Goal: Check status: Check status

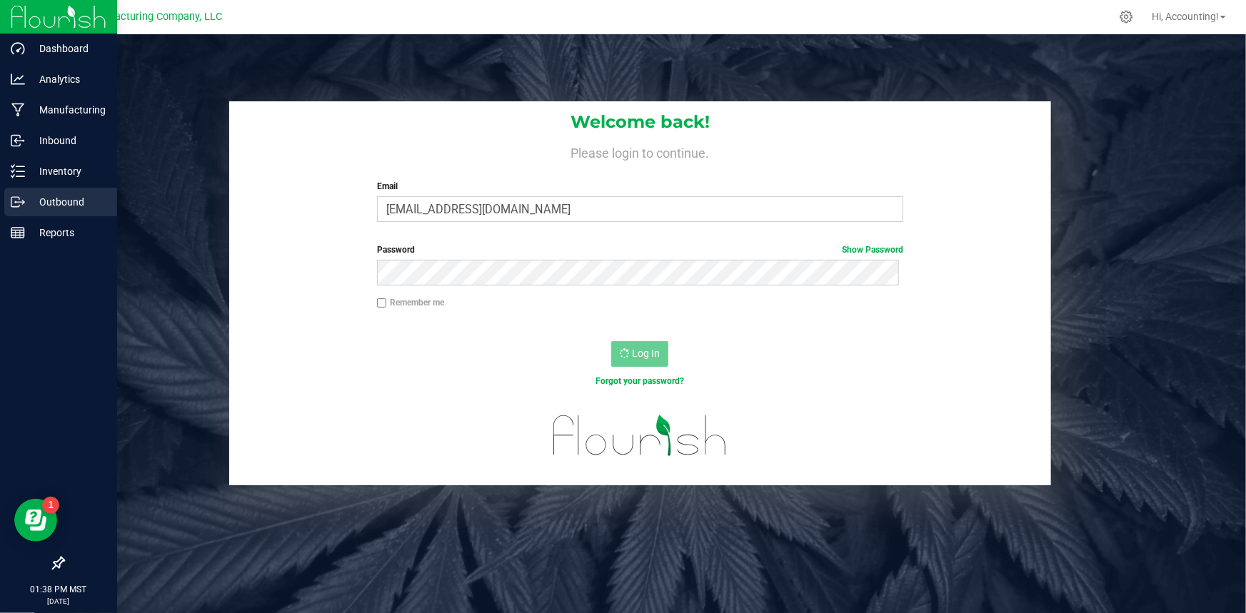
click at [61, 203] on p "Outbound" at bounding box center [68, 201] width 86 height 17
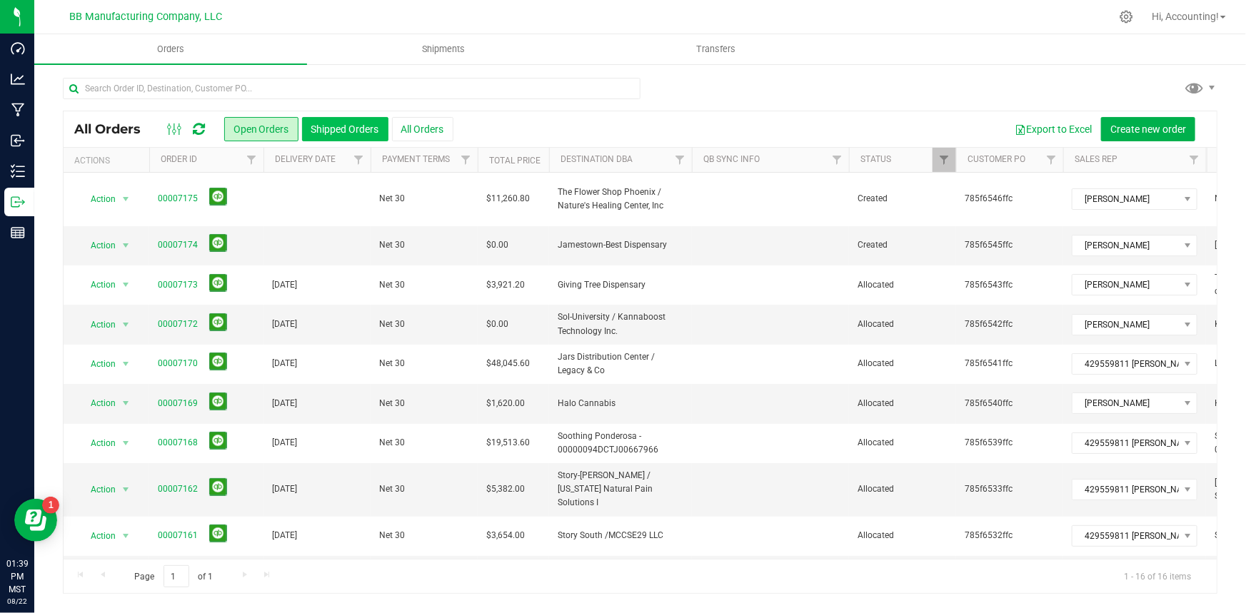
click at [354, 127] on button "Shipped Orders" at bounding box center [345, 129] width 86 height 24
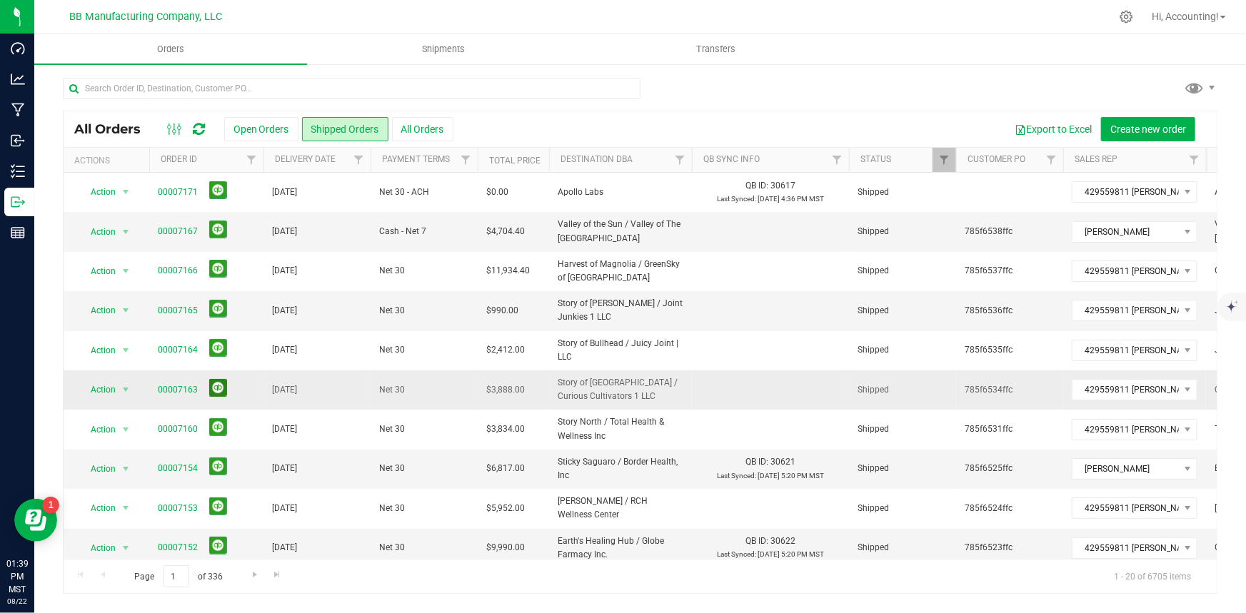
click at [221, 390] on button at bounding box center [218, 388] width 18 height 18
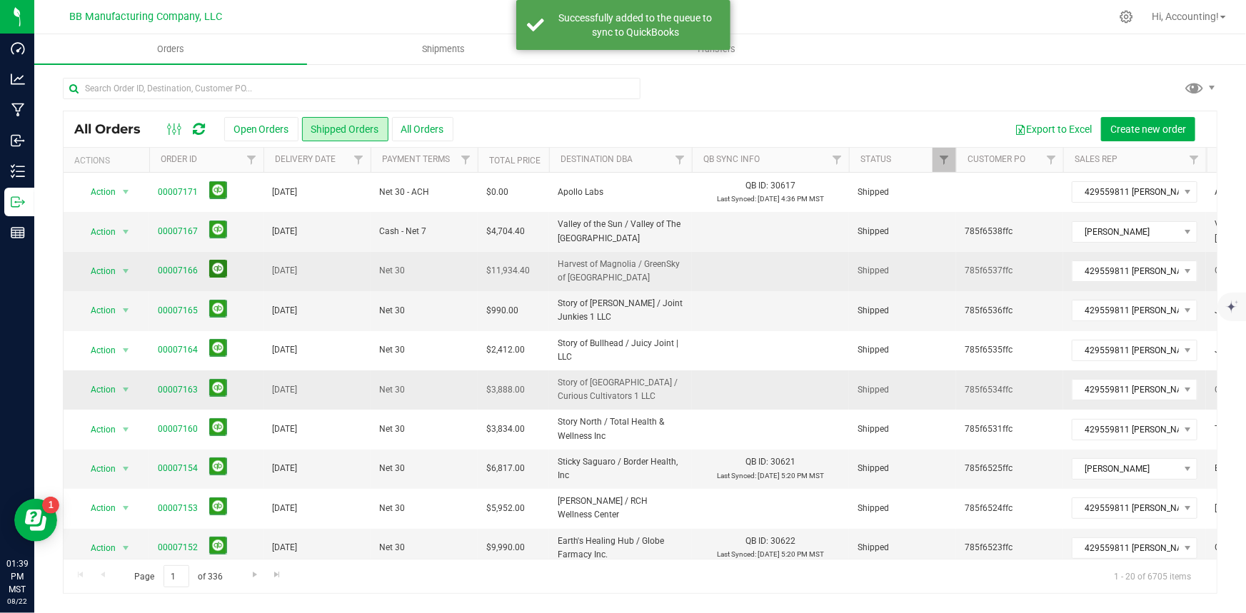
click at [211, 268] on button at bounding box center [218, 269] width 18 height 18
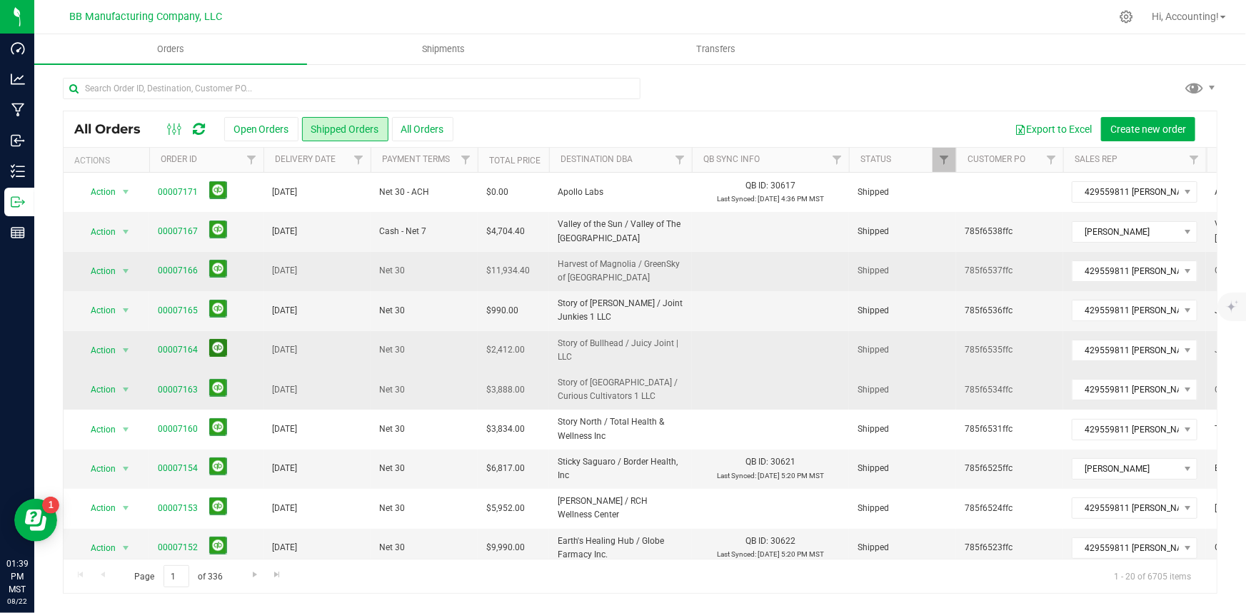
click at [216, 348] on button at bounding box center [218, 348] width 18 height 18
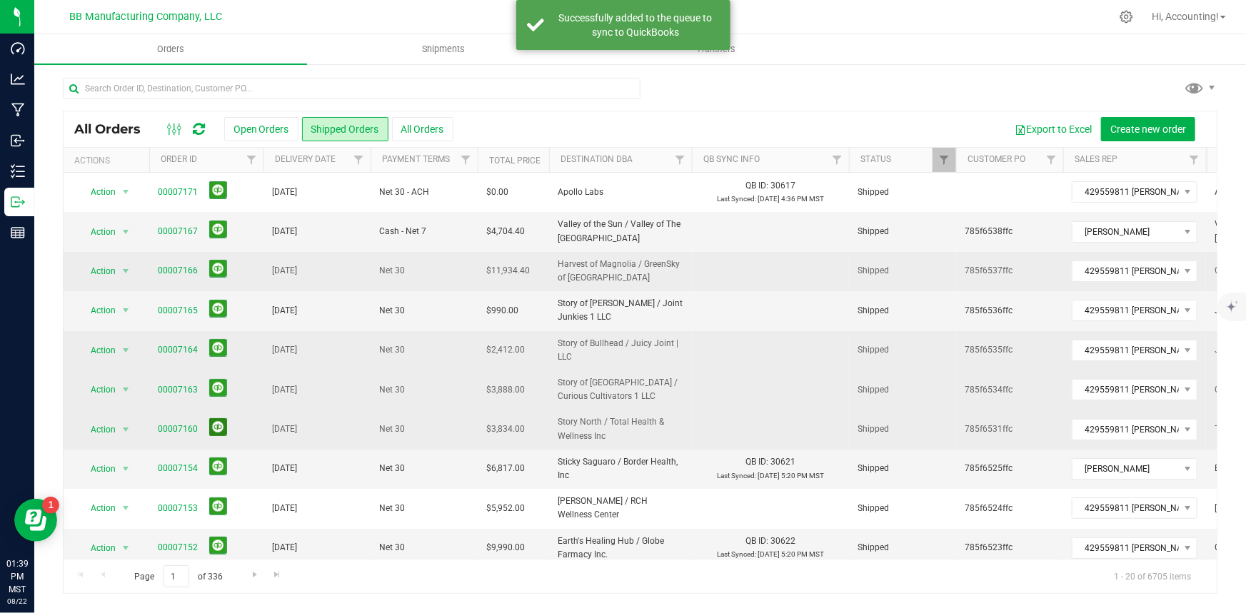
click at [218, 421] on button at bounding box center [218, 427] width 18 height 18
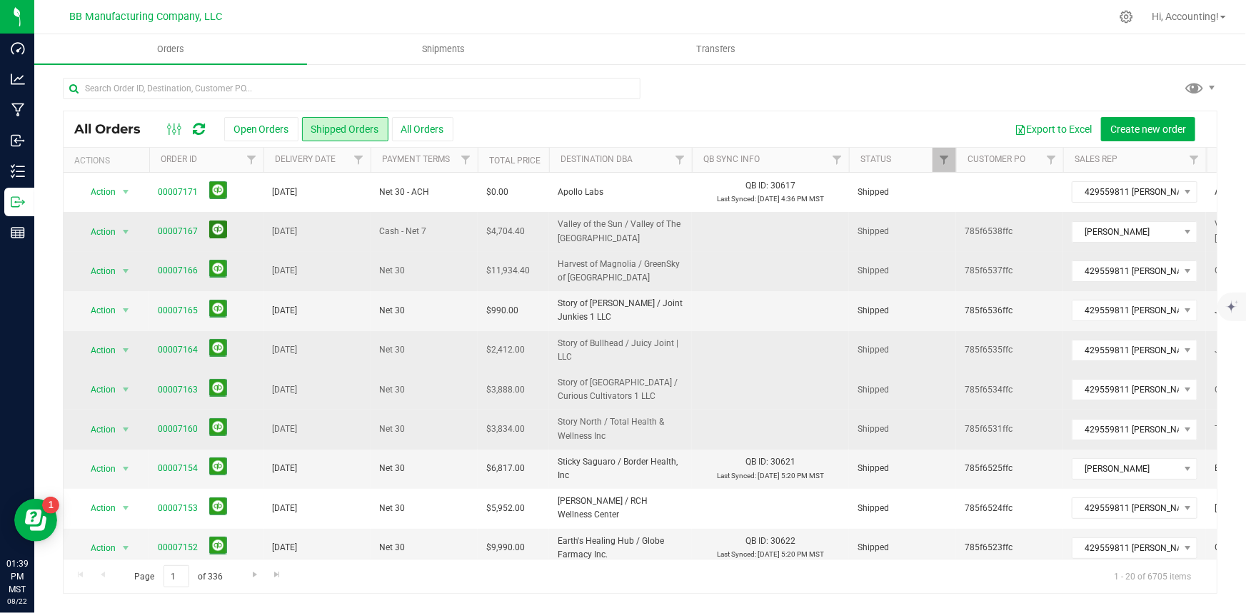
click at [211, 227] on button at bounding box center [218, 230] width 18 height 18
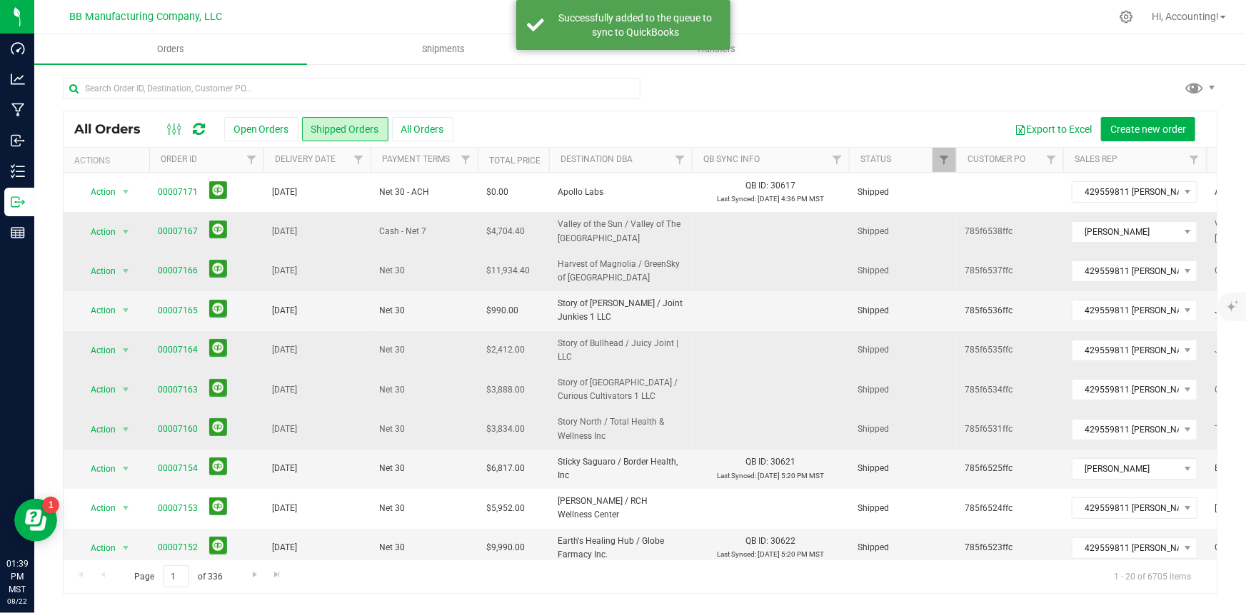
click at [200, 123] on icon at bounding box center [199, 129] width 12 height 14
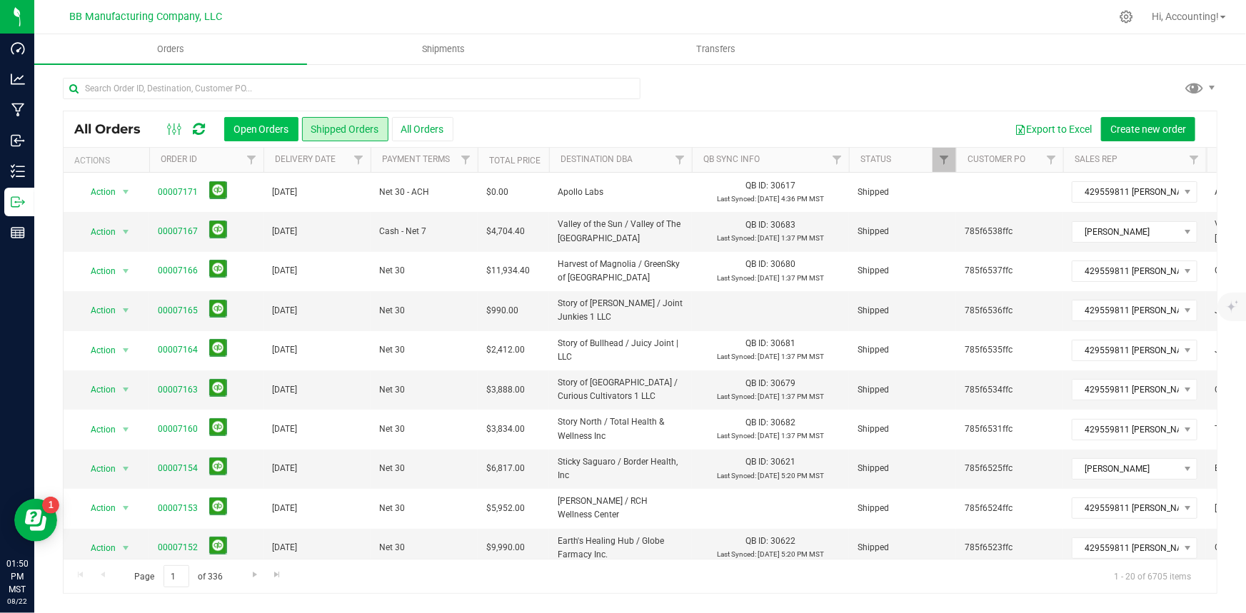
click at [269, 131] on button "Open Orders" at bounding box center [261, 129] width 74 height 24
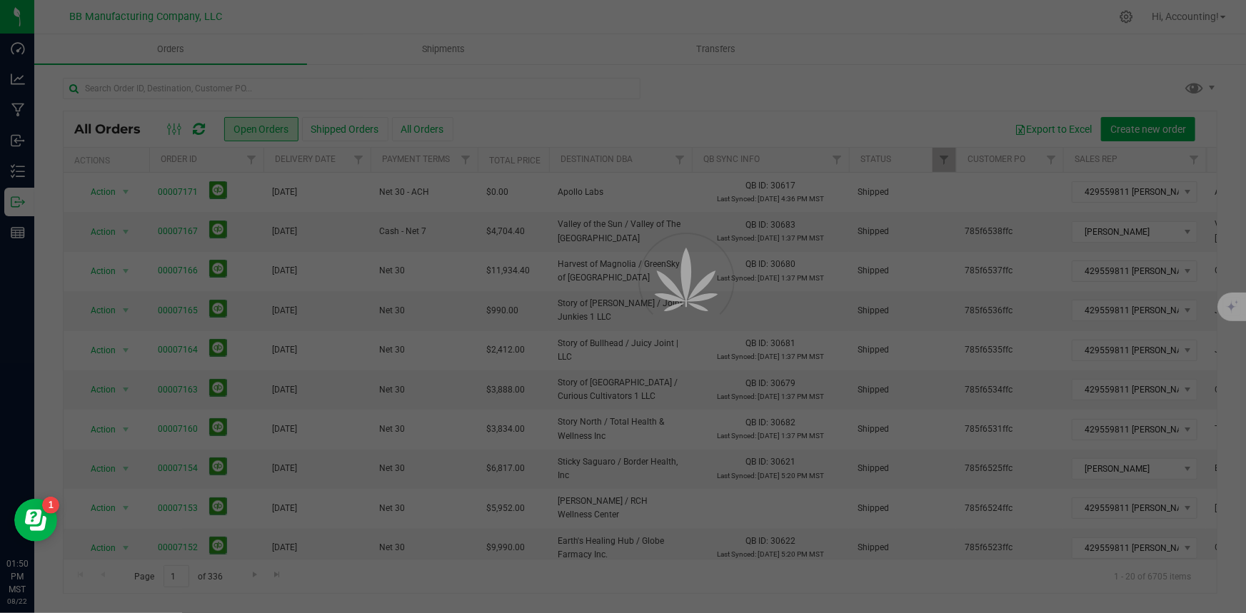
click at [338, 129] on div at bounding box center [623, 306] width 1246 height 613
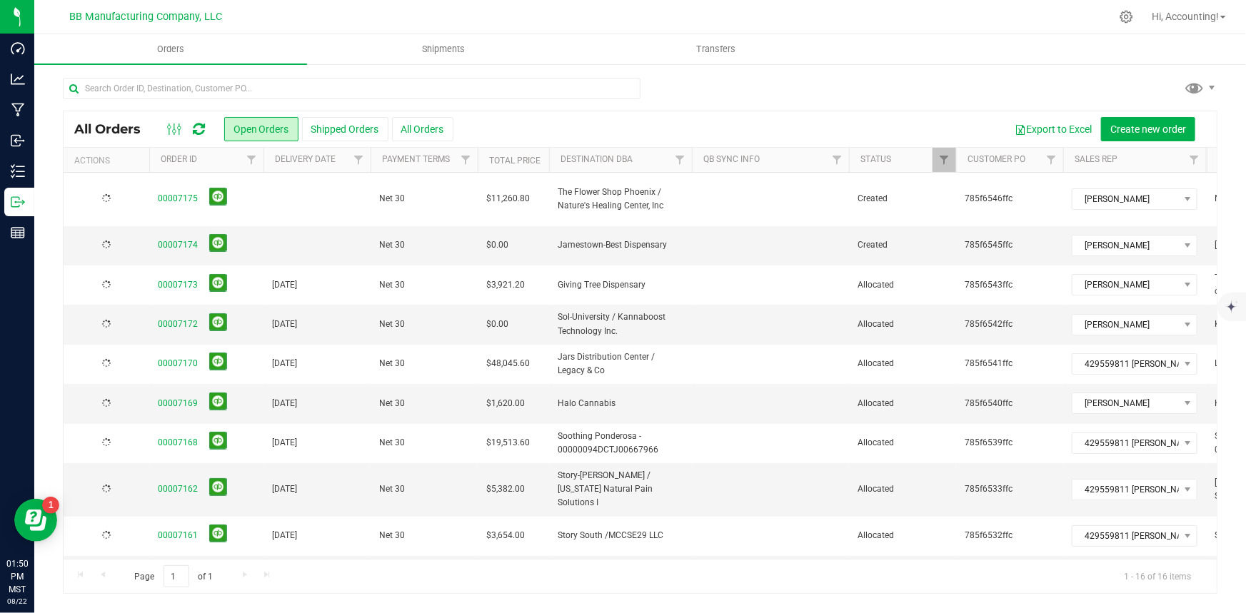
click at [338, 129] on button "Shipped Orders" at bounding box center [345, 129] width 86 height 24
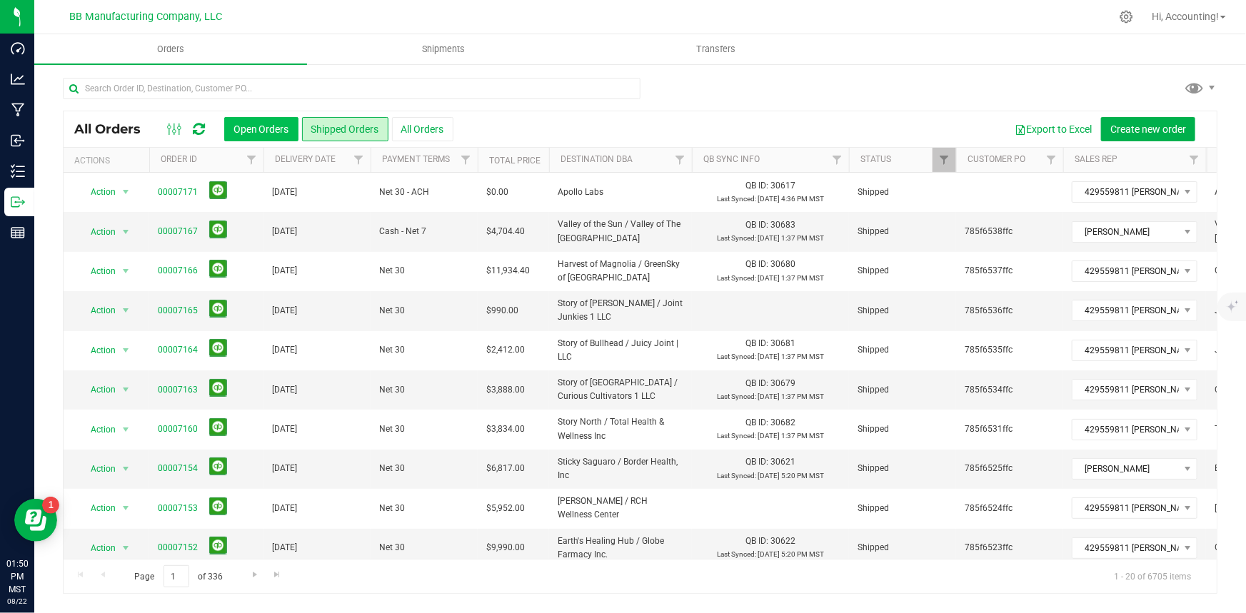
click at [251, 128] on button "Open Orders" at bounding box center [261, 129] width 74 height 24
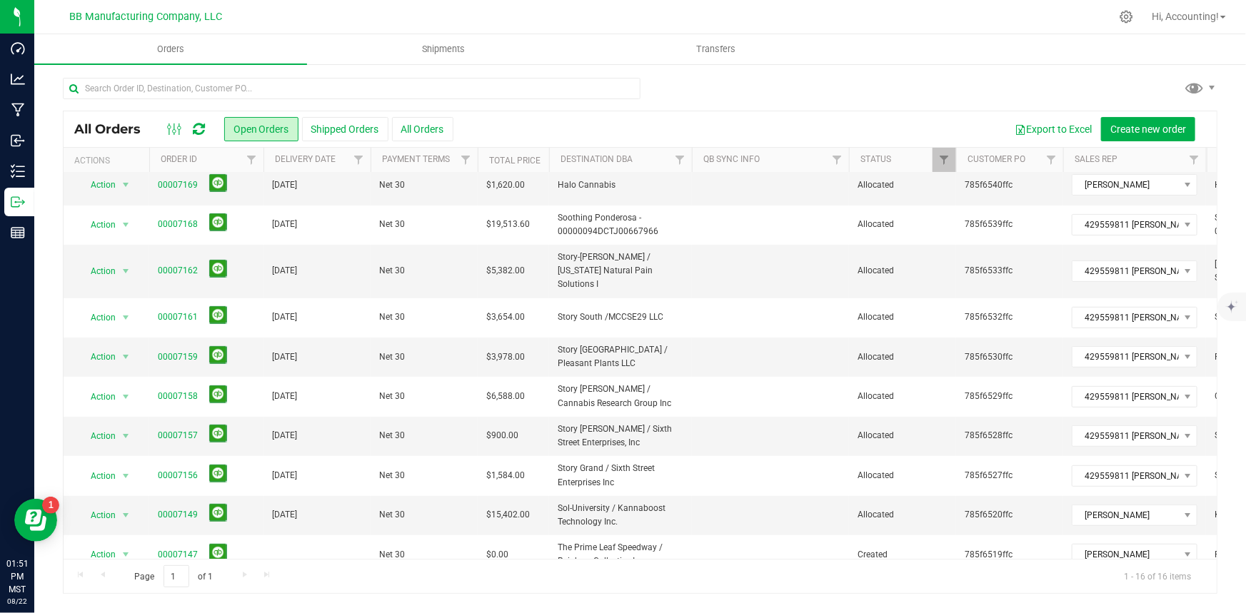
scroll to position [254, 0]
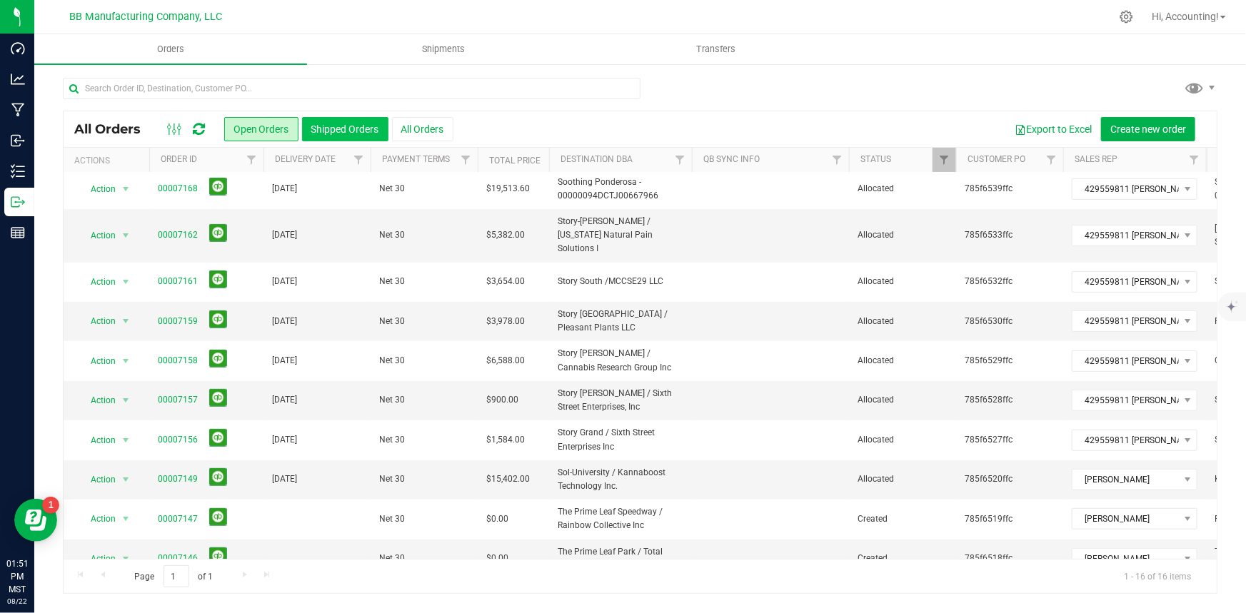
click at [353, 128] on button "Shipped Orders" at bounding box center [345, 129] width 86 height 24
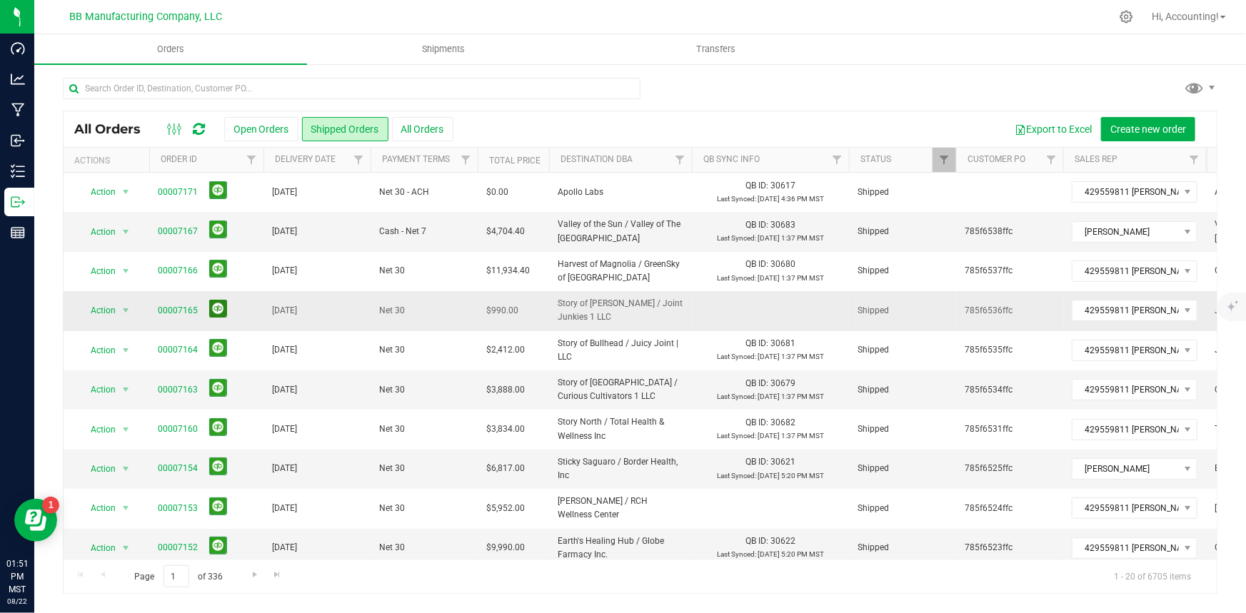
click at [213, 310] on button at bounding box center [218, 309] width 18 height 18
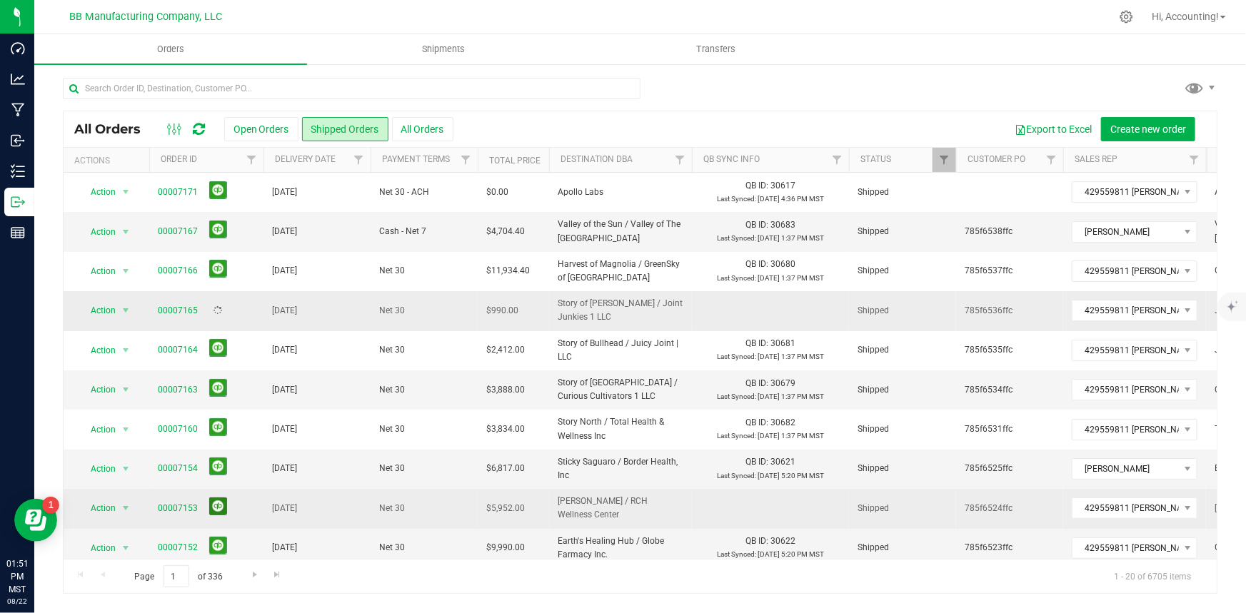
click at [214, 510] on button at bounding box center [218, 507] width 18 height 18
